Goal: Task Accomplishment & Management: Manage account settings

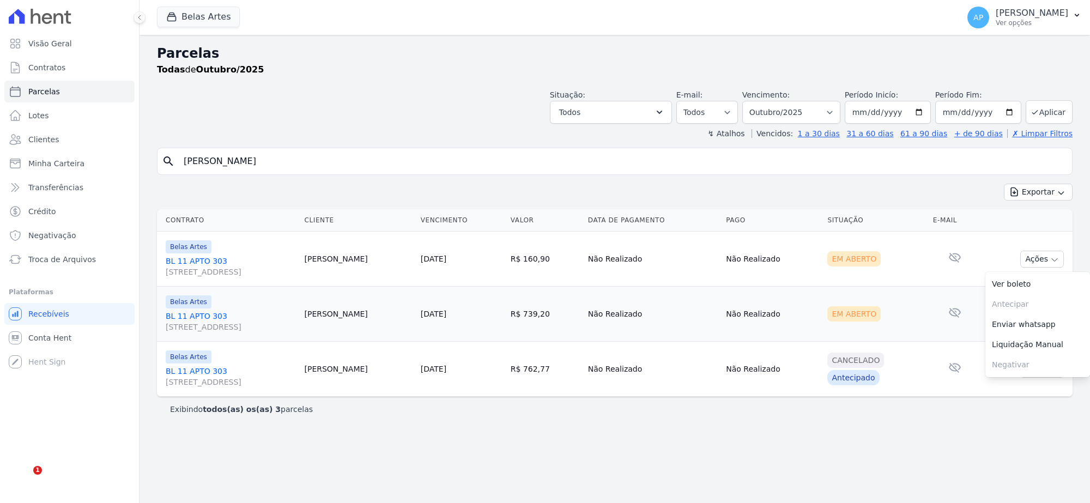
select select
drag, startPoint x: 214, startPoint y: 164, endPoint x: 132, endPoint y: 172, distance: 81.7
click at [116, 164] on div "Visão Geral Contratos Parcelas Lotes Clientes Minha Carteira Transferências Cré…" at bounding box center [545, 251] width 1090 height 503
paste input "Daniel Biscaya Soar"
type input "[PERSON_NAME]"
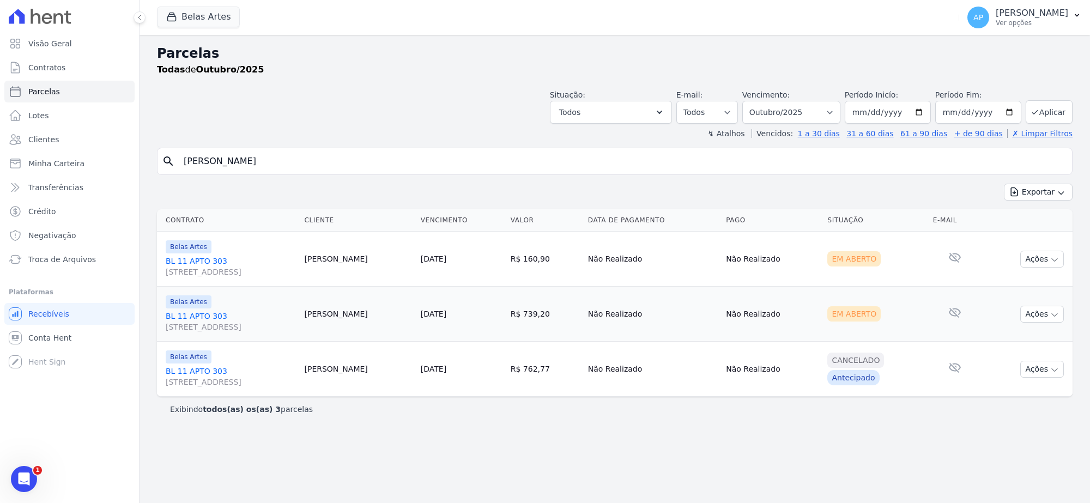
select select
click at [344, 154] on input "[PERSON_NAME]" at bounding box center [622, 161] width 891 height 22
select select
type input "[PERSON_NAME]"
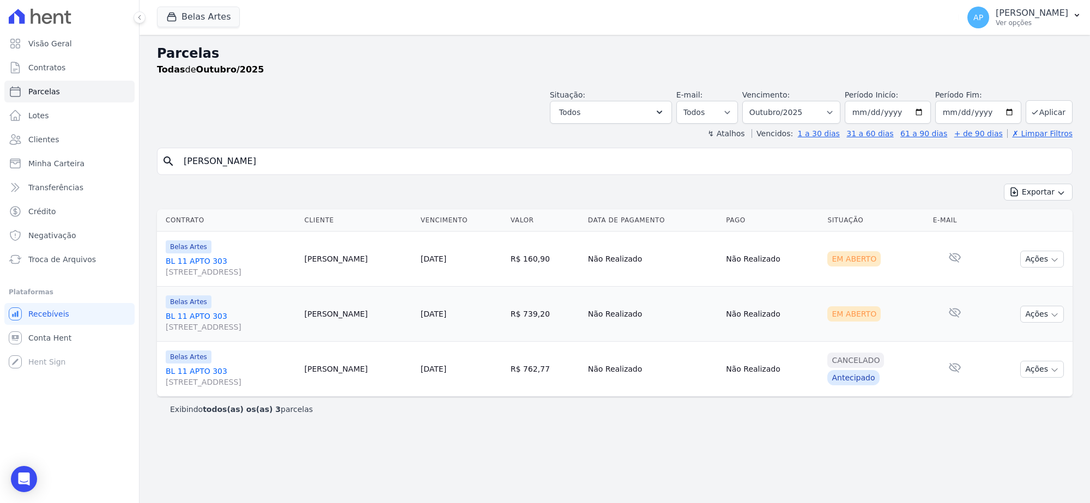
select select
click at [1036, 267] on button "Ações" at bounding box center [1042, 259] width 44 height 17
click at [1015, 282] on link "Ver boleto" at bounding box center [1037, 284] width 105 height 20
click at [929, 320] on td "Nenhum e-mail lido" at bounding box center [955, 314] width 53 height 55
click at [1056, 323] on button "Ações" at bounding box center [1042, 314] width 44 height 17
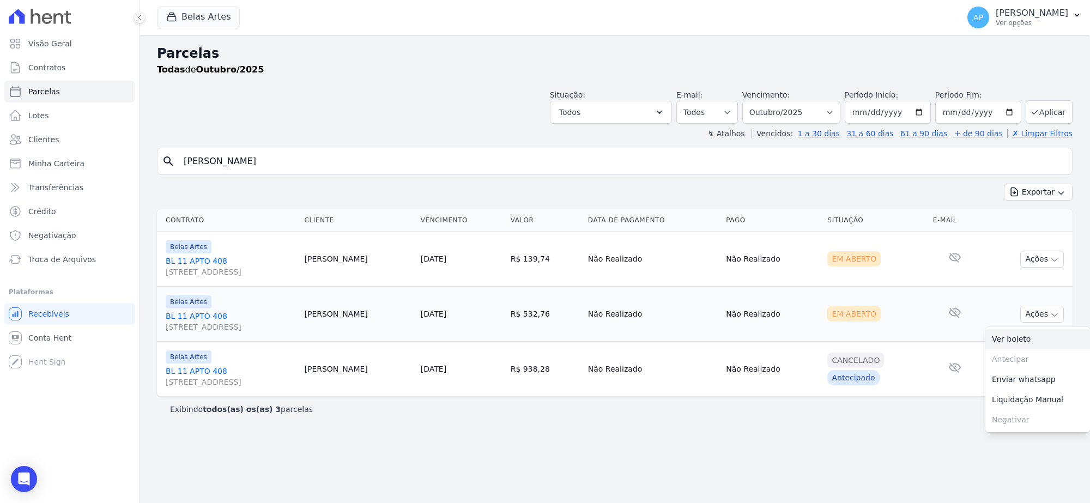
click at [1024, 336] on link "Ver boleto" at bounding box center [1037, 339] width 105 height 20
